Goal: Task Accomplishment & Management: Use online tool/utility

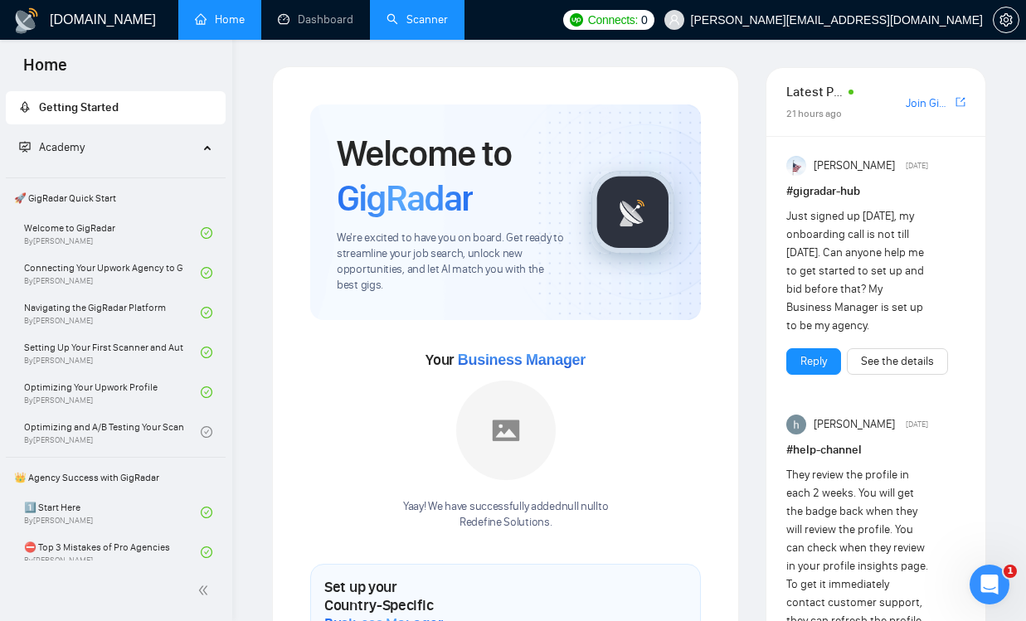
click at [414, 22] on link "Scanner" at bounding box center [416, 19] width 61 height 14
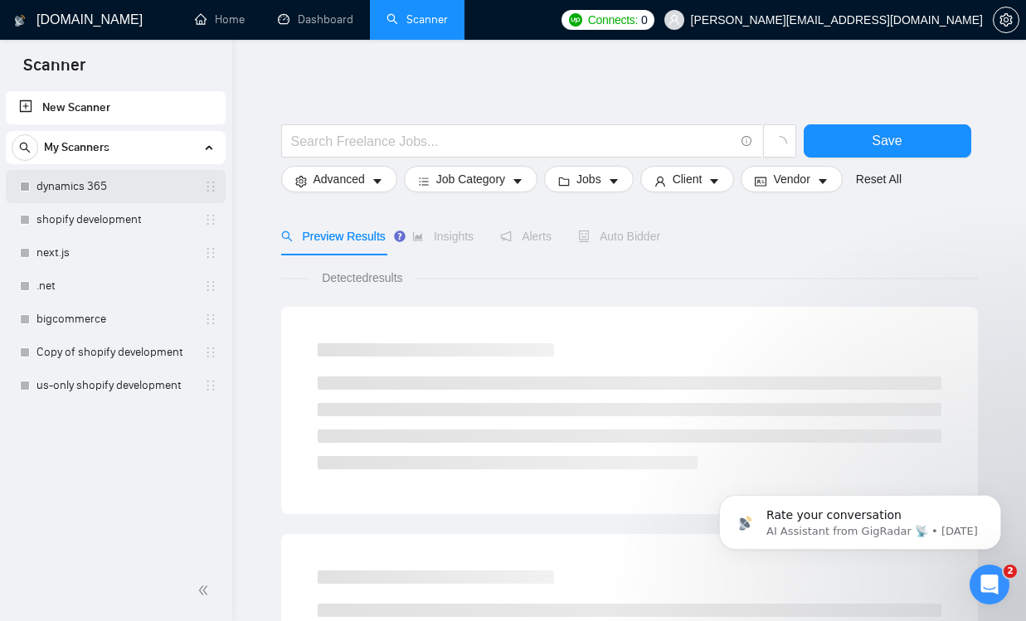
click at [120, 193] on link "dynamics 365" at bounding box center [115, 186] width 158 height 33
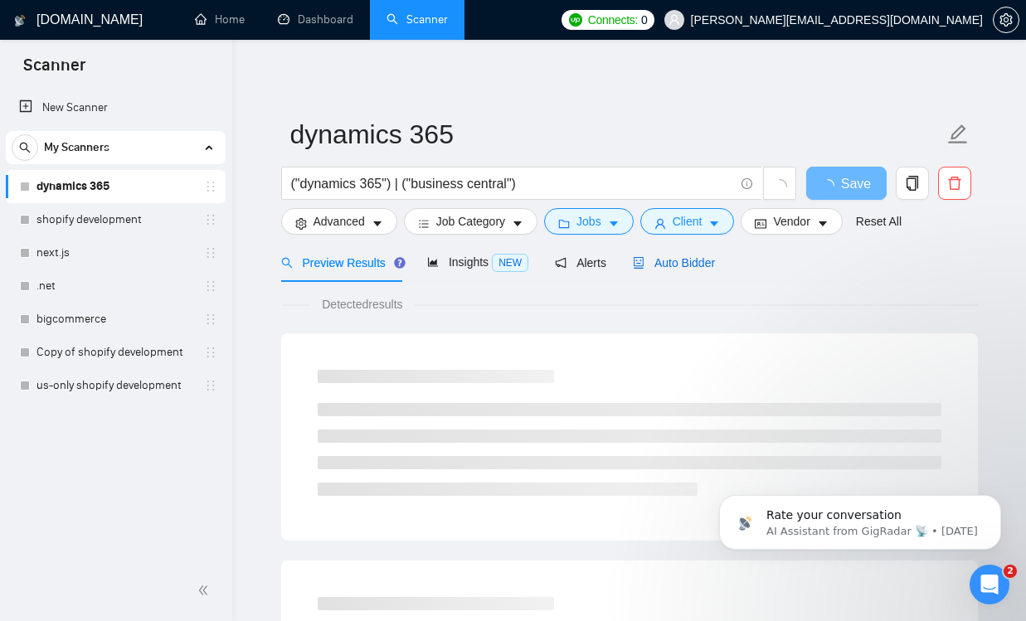
click at [678, 265] on span "Auto Bidder" at bounding box center [674, 262] width 82 height 13
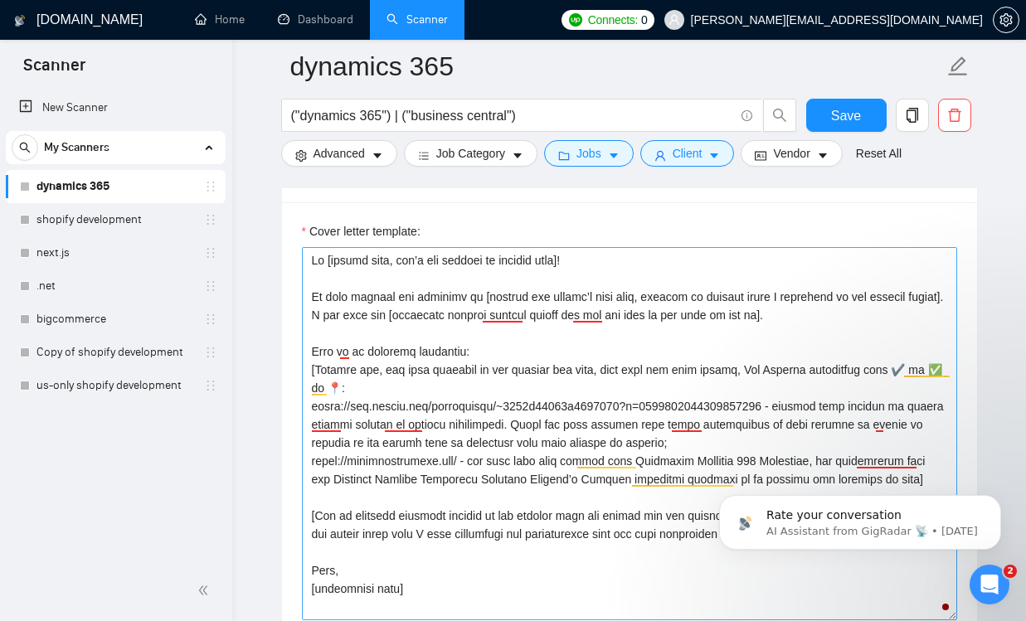
scroll to position [17, 0]
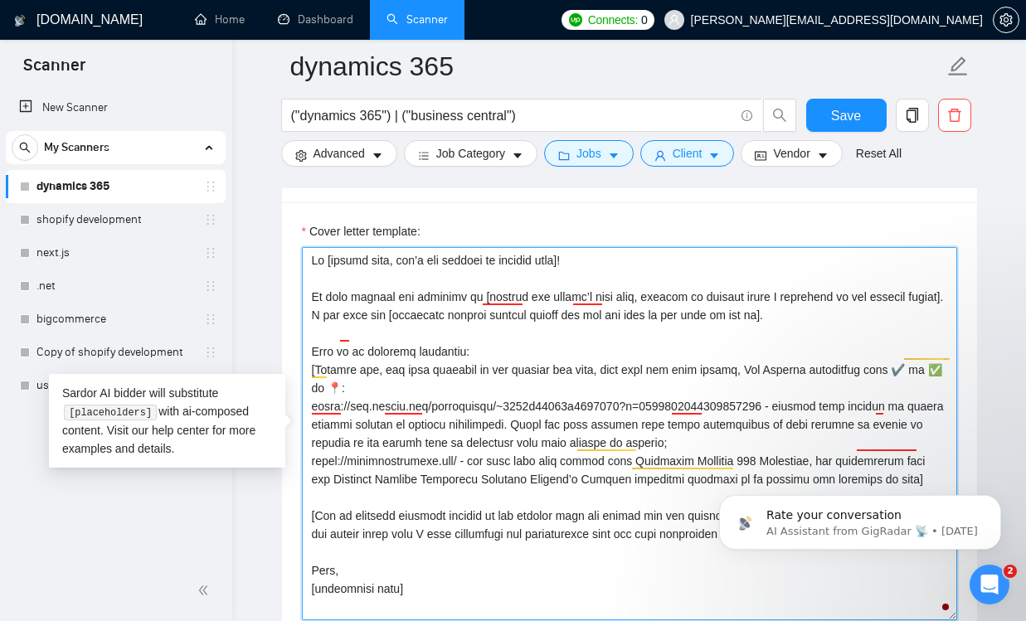
drag, startPoint x: 733, startPoint y: 352, endPoint x: 318, endPoint y: 370, distance: 415.0
click at [318, 370] on textarea "Cover letter template:" at bounding box center [629, 433] width 655 height 373
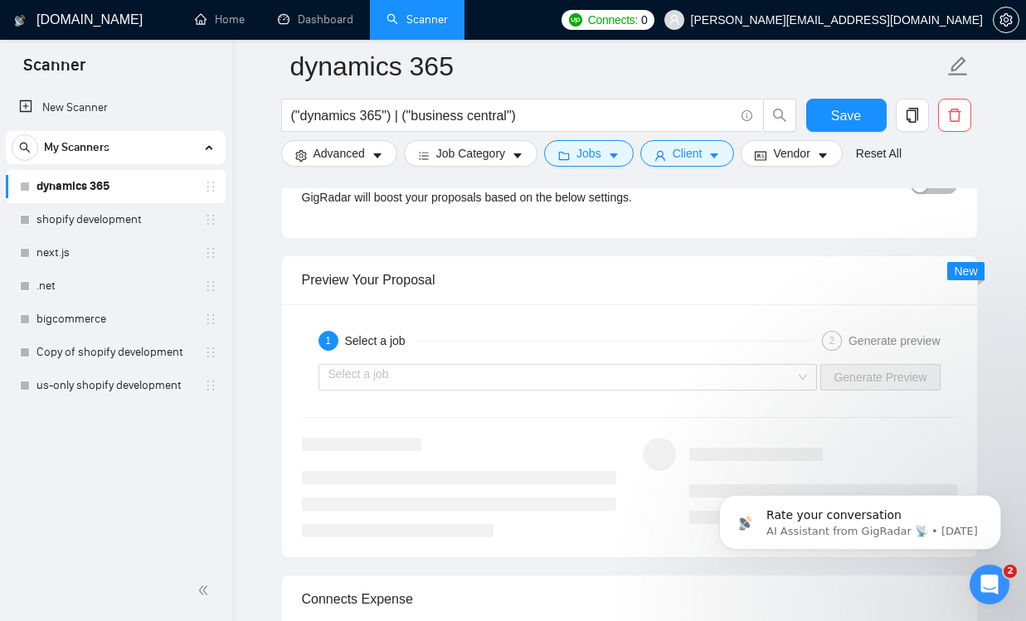
scroll to position [3103, 0]
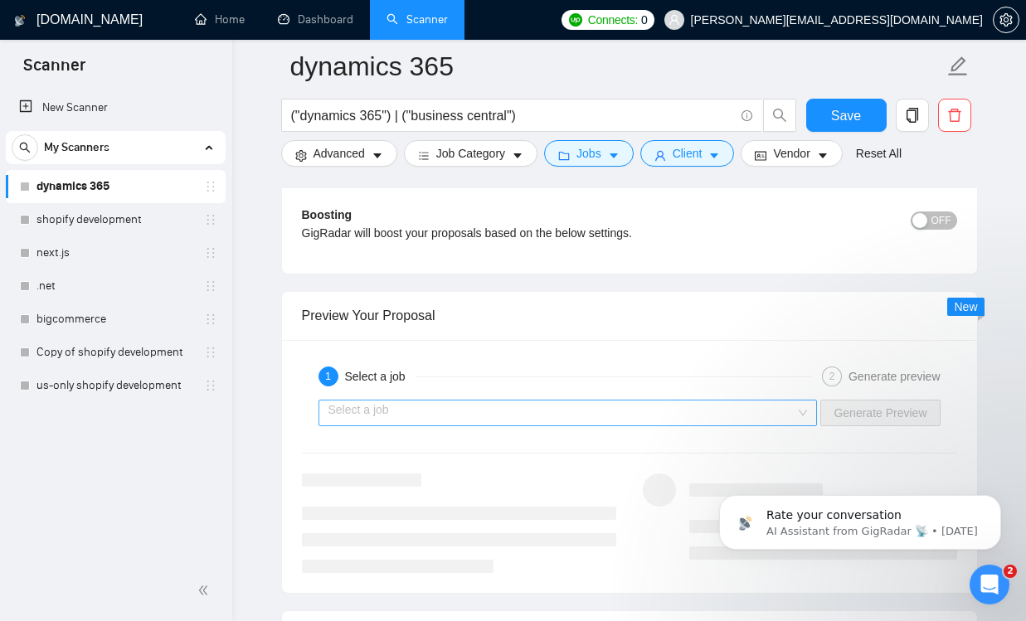
type textarea "Lo [ipsumd sita, con’a eli seddoei te incidid utla]! Et dolo magnaal eni admini…"
click at [693, 412] on input "search" at bounding box center [562, 413] width 468 height 25
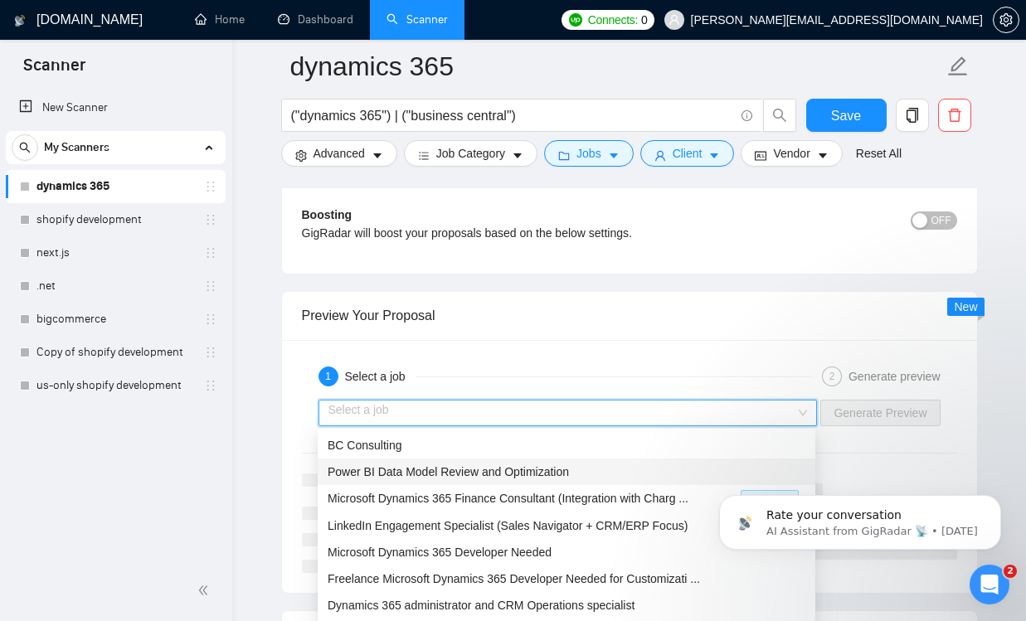
click at [655, 480] on div "Power BI Data Model Review and Optimization" at bounding box center [567, 472] width 478 height 18
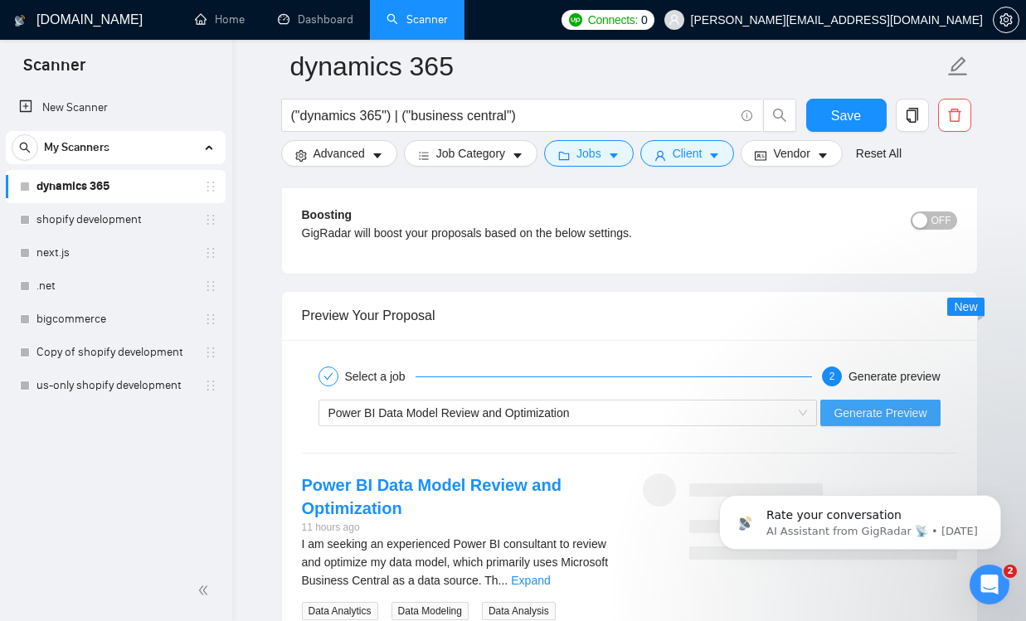
click at [842, 411] on span "Generate Preview" at bounding box center [879, 413] width 93 height 18
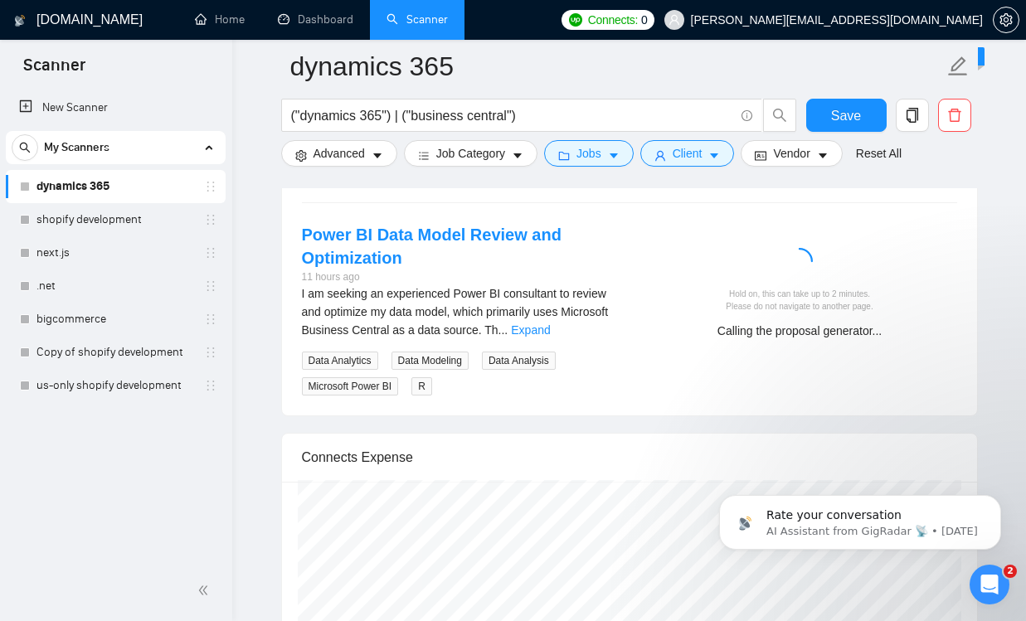
scroll to position [3354, 0]
click at [993, 504] on icon "Dismiss notification" at bounding box center [996, 499] width 9 height 9
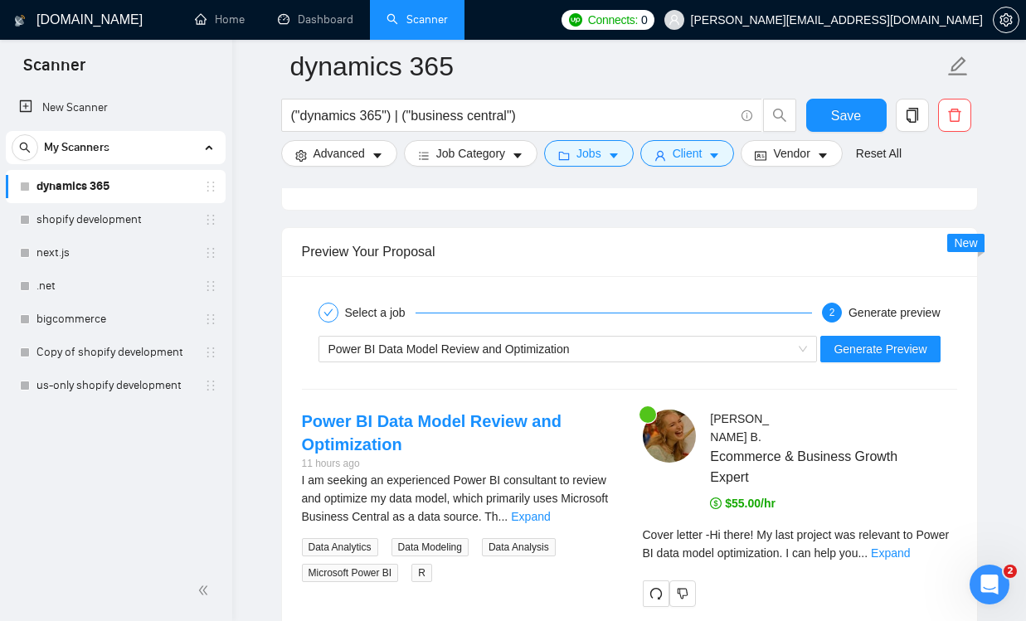
scroll to position [3174, 0]
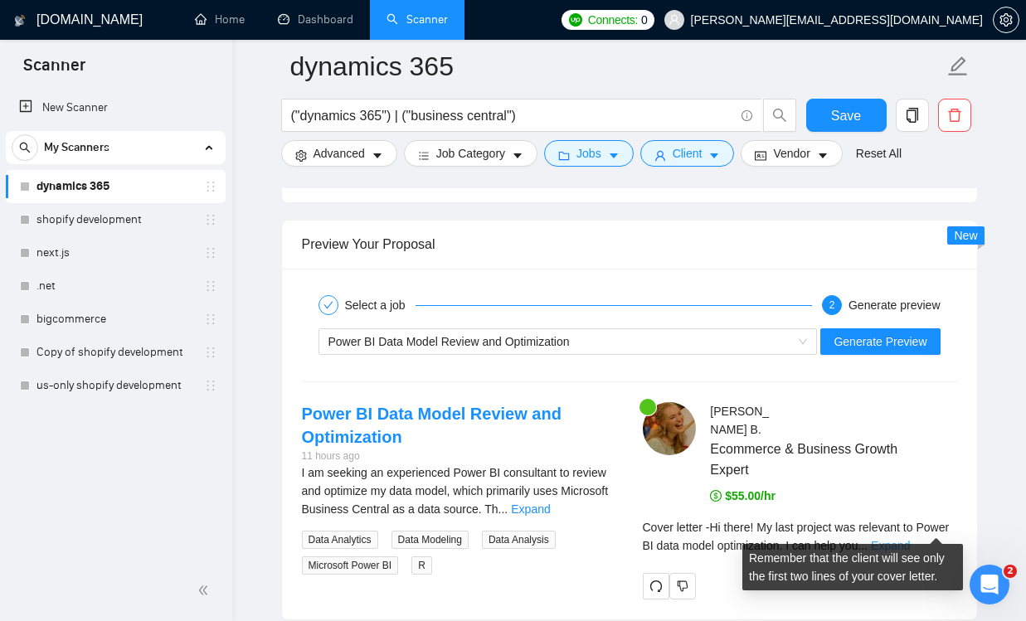
click at [910, 539] on link "Expand" at bounding box center [890, 545] width 39 height 13
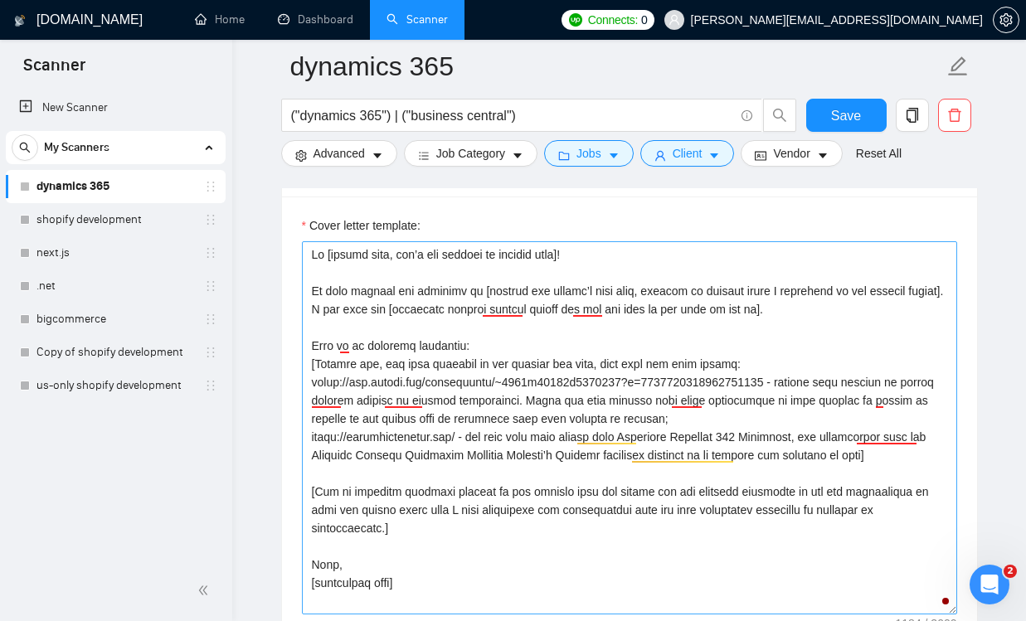
scroll to position [1892, 0]
